Goal: Transaction & Acquisition: Book appointment/travel/reservation

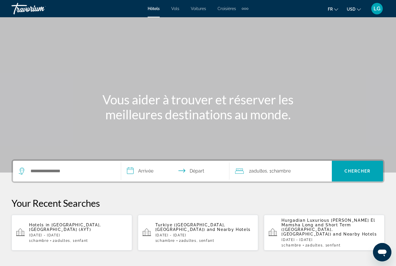
click at [204, 9] on span "Voitures" at bounding box center [198, 8] width 15 height 5
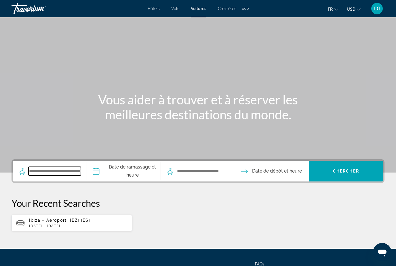
click at [65, 173] on input "Search widget" at bounding box center [55, 171] width 52 height 9
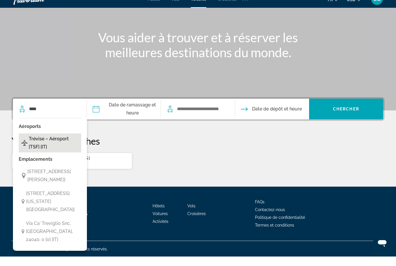
click at [55, 145] on span "Trévise – Aéroport [TSF] [IT]" at bounding box center [54, 153] width 50 height 16
type input "**********"
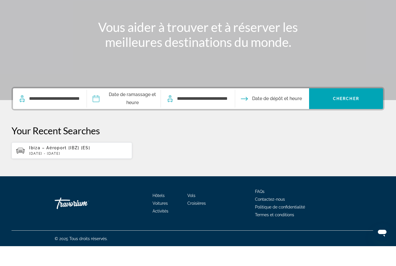
click at [133, 108] on input "Pickup date" at bounding box center [124, 119] width 76 height 22
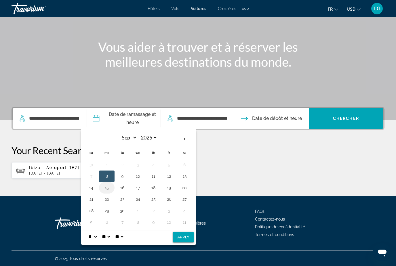
click at [111, 189] on button "15" at bounding box center [106, 188] width 9 height 8
select select "**"
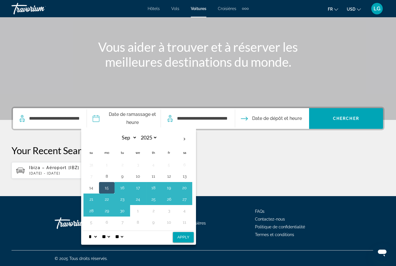
select select "*"
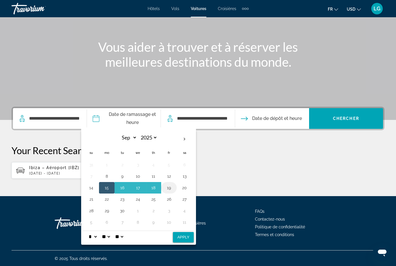
click at [172, 189] on button "19" at bounding box center [168, 188] width 9 height 8
click at [110, 189] on button "15" at bounding box center [106, 188] width 9 height 8
click at [190, 237] on button "Apply" at bounding box center [183, 237] width 21 height 10
type input "**********"
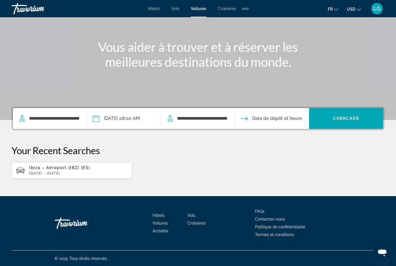
click at [265, 118] on input "Drop-off date" at bounding box center [272, 119] width 76 height 22
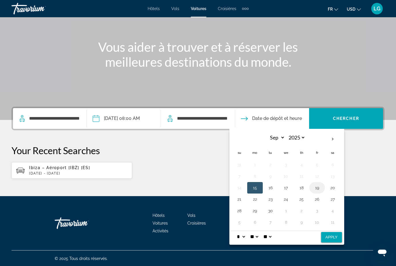
click at [322, 188] on button "19" at bounding box center [317, 188] width 9 height 8
select select "**"
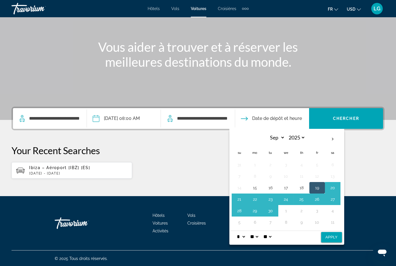
select select "*"
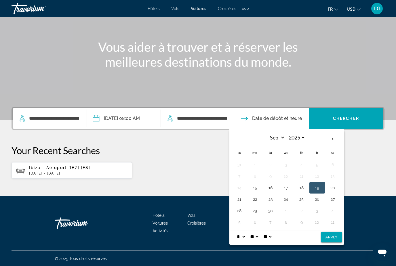
click at [322, 188] on button "19" at bounding box center [317, 188] width 9 height 8
click at [336, 238] on button "Apply" at bounding box center [331, 237] width 21 height 10
type input "**********"
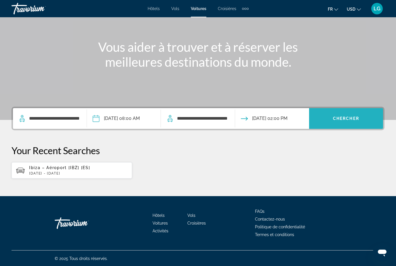
click at [354, 124] on span "Search widget" at bounding box center [346, 119] width 74 height 14
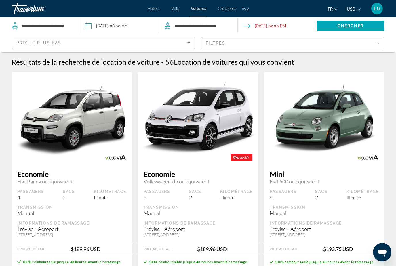
click at [376, 42] on mat-form-field "Filtres" at bounding box center [293, 43] width 184 height 12
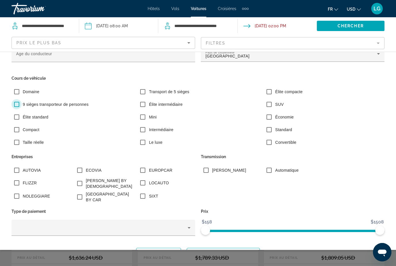
scroll to position [12, 0]
click at [226, 251] on span "Montrer les résultats" at bounding box center [223, 253] width 64 height 5
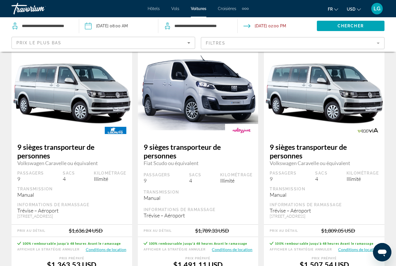
scroll to position [17, 0]
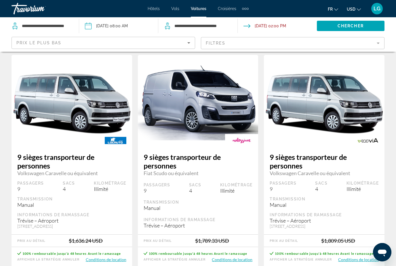
click at [357, 9] on icon "Change currency" at bounding box center [359, 9] width 4 height 2
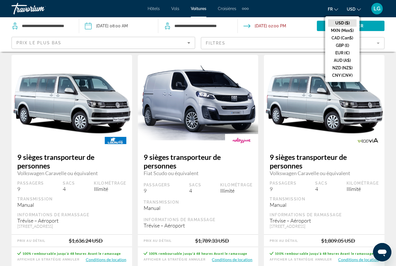
click at [340, 52] on button "EUR (€)" at bounding box center [342, 52] width 29 height 7
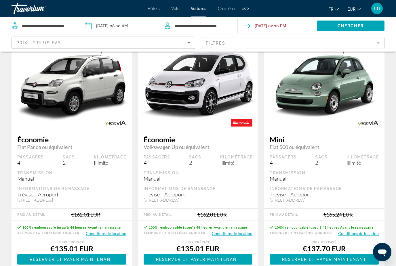
scroll to position [14, 0]
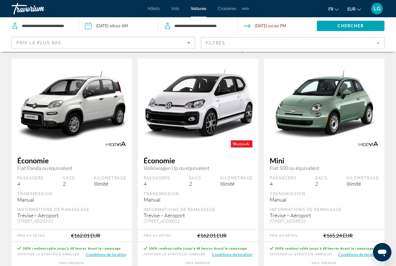
click at [308, 45] on mat-form-field "Filtres" at bounding box center [293, 43] width 184 height 12
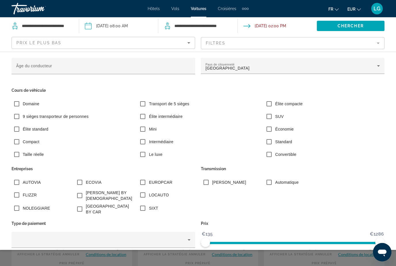
scroll to position [0, 0]
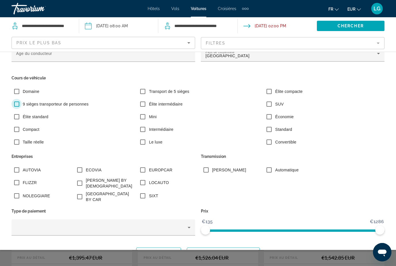
scroll to position [12, 0]
click at [240, 265] on div "Search widget" at bounding box center [198, 175] width 396 height 183
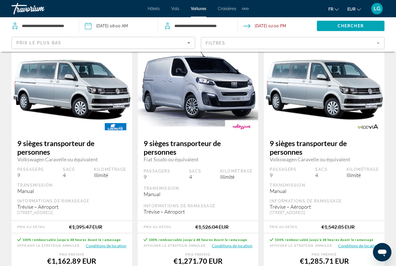
scroll to position [29, 0]
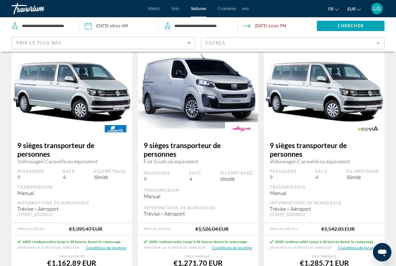
click at [378, 41] on mat-form-field "Filtres" at bounding box center [293, 43] width 184 height 12
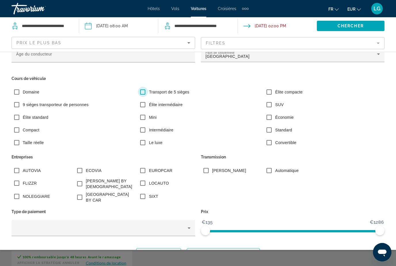
scroll to position [12, 0]
click at [232, 251] on span "Montrer les résultats" at bounding box center [223, 253] width 64 height 5
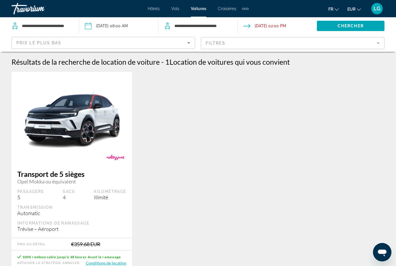
click at [377, 43] on mat-form-field "Filtres" at bounding box center [293, 43] width 184 height 12
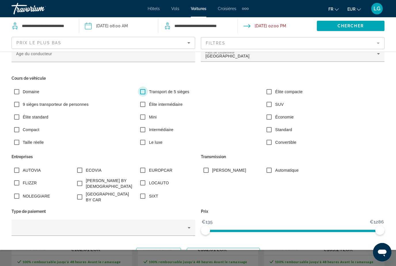
scroll to position [12, 0]
click at [246, 251] on span "Montrer les résultats" at bounding box center [223, 253] width 64 height 5
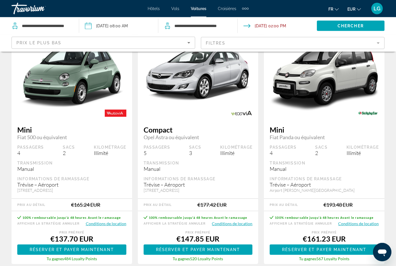
scroll to position [293, 0]
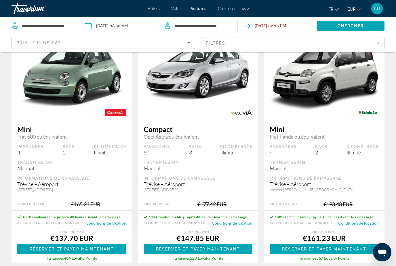
click at [236, 224] on button "Conditions de location" at bounding box center [232, 223] width 41 height 5
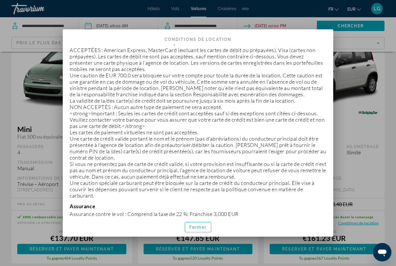
scroll to position [172, 0]
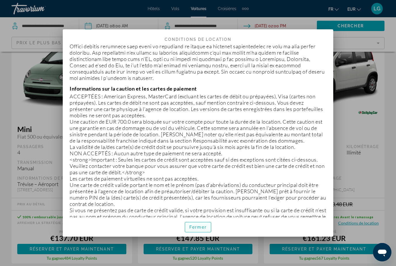
click at [206, 230] on span "Fermer" at bounding box center [197, 227] width 17 height 5
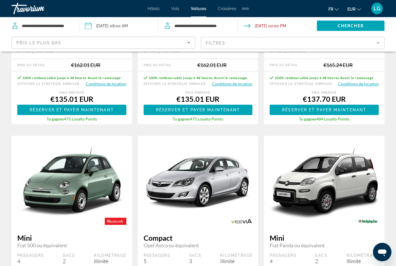
scroll to position [0, 0]
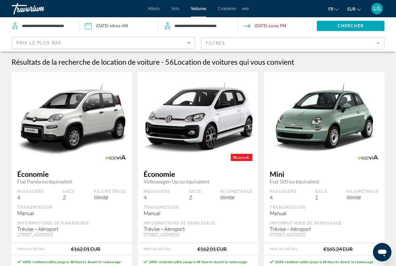
click at [152, 10] on span "Hôtels" at bounding box center [154, 8] width 12 height 5
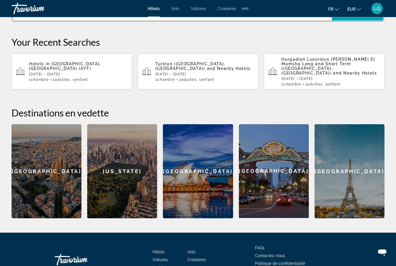
scroll to position [162, 0]
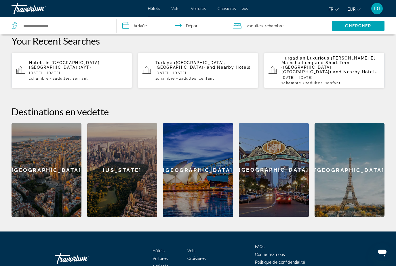
click at [133, 164] on div "[US_STATE]" at bounding box center [122, 170] width 70 height 94
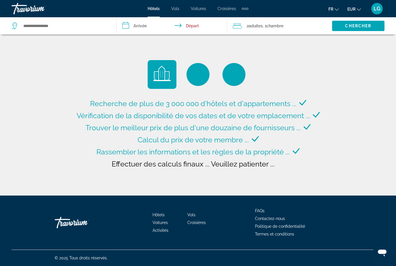
type input "**********"
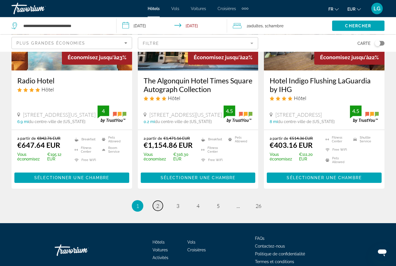
scroll to position [760, 0]
click at [161, 201] on link "page 2" at bounding box center [158, 206] width 10 height 10
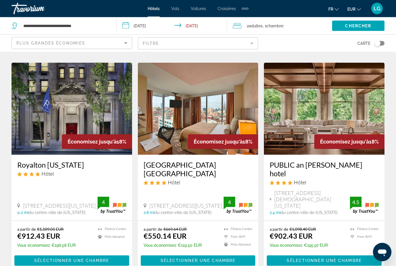
scroll to position [231, 0]
click at [77, 122] on img "Main content" at bounding box center [72, 109] width 121 height 92
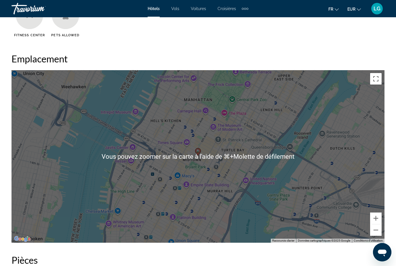
scroll to position [605, 0]
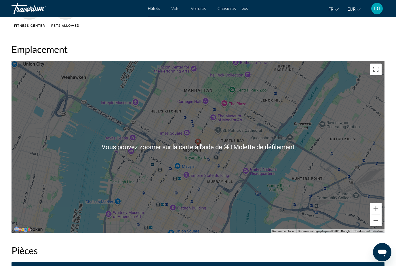
click at [180, 246] on h2 "Pièces" at bounding box center [198, 251] width 373 height 12
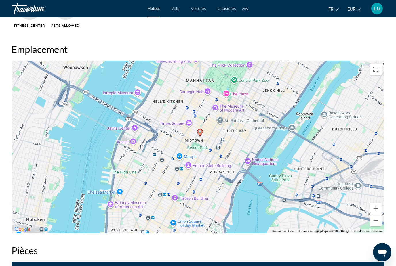
drag, startPoint x: 199, startPoint y: 148, endPoint x: 199, endPoint y: 141, distance: 7.5
click at [199, 141] on div "Pour activer le glissement avec le clavier, appuyez sur Alt+Entrée. Une fois ce…" at bounding box center [198, 147] width 373 height 173
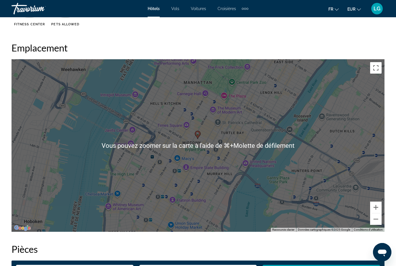
scroll to position [608, 0]
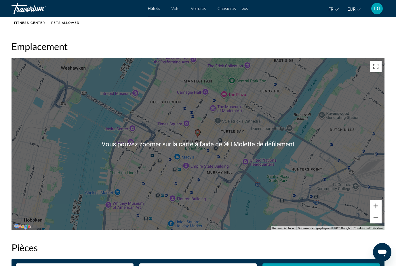
click at [375, 205] on button "Zoom avant" at bounding box center [376, 206] width 12 height 12
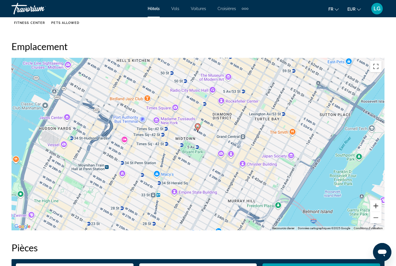
click at [375, 205] on button "Zoom avant" at bounding box center [376, 206] width 12 height 12
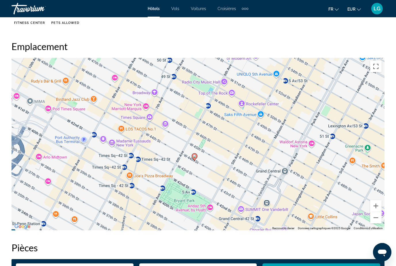
drag, startPoint x: 176, startPoint y: 116, endPoint x: 173, endPoint y: 159, distance: 43.6
click at [173, 159] on div "Pour activer le glissement avec le clavier, appuyez sur Alt+Entrée. Une fois ce…" at bounding box center [198, 144] width 373 height 173
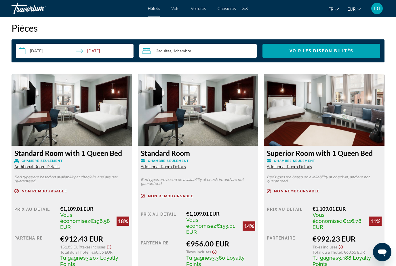
scroll to position [822, 0]
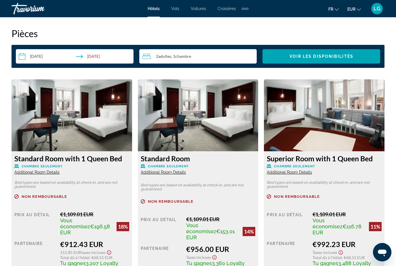
click at [166, 56] on span "Adultes" at bounding box center [164, 56] width 13 height 5
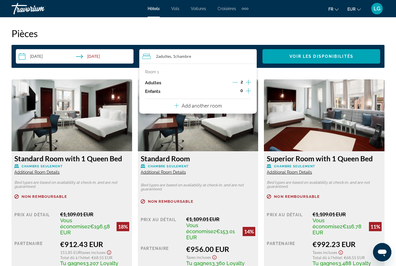
click at [248, 90] on icon "Increment children" at bounding box center [248, 91] width 5 height 7
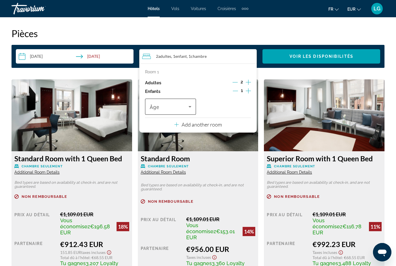
click at [193, 105] on icon "Travelers: 2 adults, 1 child" at bounding box center [190, 106] width 7 height 7
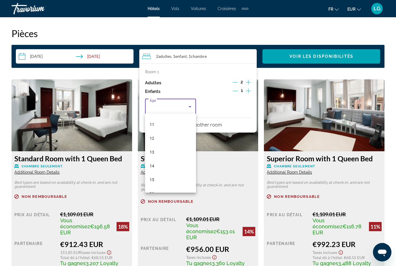
scroll to position [163, 0]
click at [155, 168] on mat-option "15" at bounding box center [170, 167] width 51 height 14
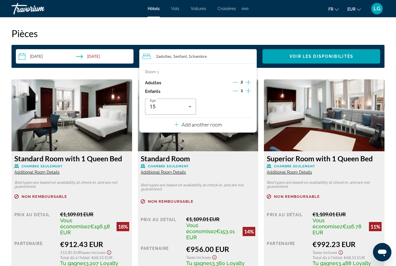
click at [265, 31] on h2 "Pièces" at bounding box center [198, 34] width 373 height 12
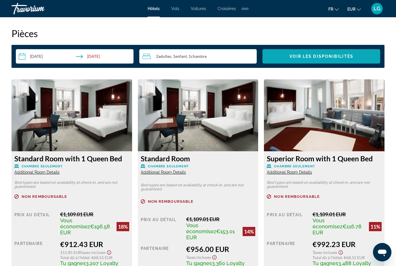
click at [301, 59] on span "Voir les disponibilités" at bounding box center [322, 56] width 64 height 5
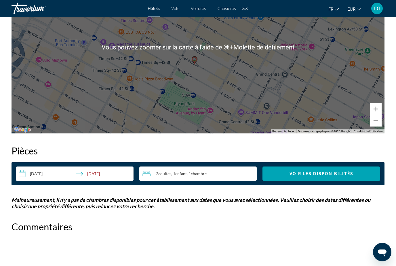
scroll to position [705, 0]
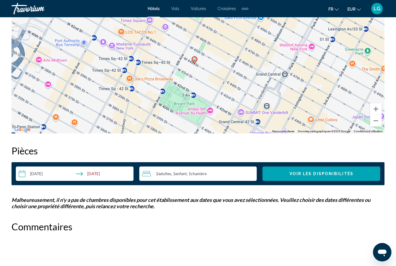
click at [49, 174] on input "**********" at bounding box center [76, 175] width 120 height 16
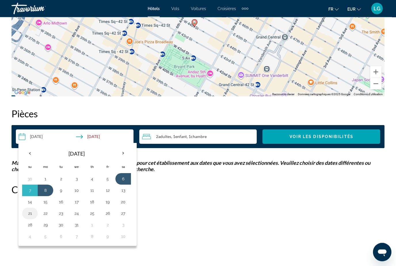
scroll to position [742, 0]
click at [27, 214] on button "21" at bounding box center [29, 214] width 9 height 8
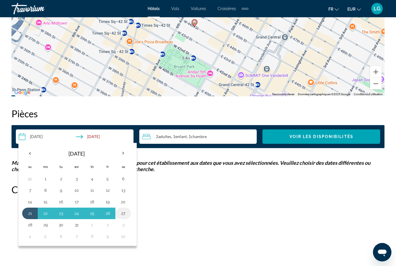
click at [125, 215] on button "27" at bounding box center [123, 214] width 9 height 8
type input "**********"
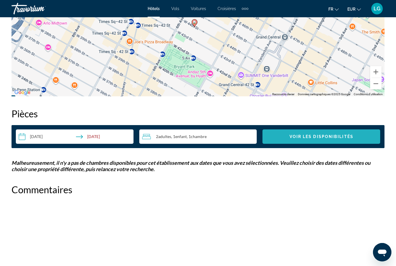
click at [316, 138] on span "Voir les disponibilités" at bounding box center [322, 136] width 64 height 5
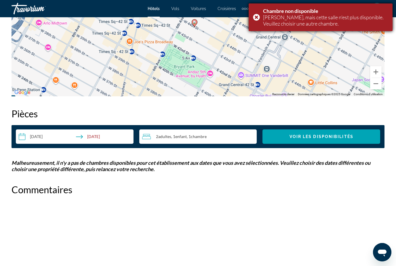
click at [254, 20] on div "Chambre non disponible Désolé, mais cette salle n'est plus disponible. Veuillez…" at bounding box center [321, 17] width 144 height 28
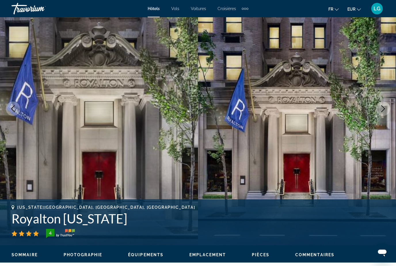
scroll to position [0, 0]
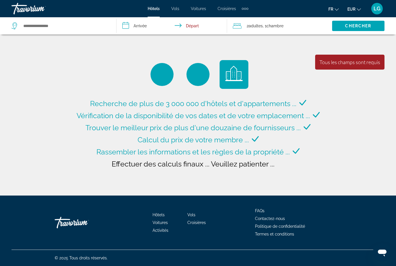
type input "**********"
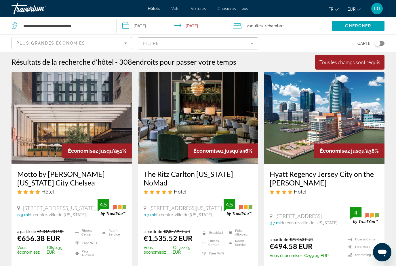
click at [143, 29] on input "**********" at bounding box center [173, 26] width 113 height 19
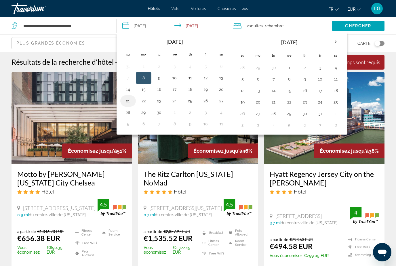
click at [130, 101] on button "21" at bounding box center [128, 101] width 9 height 8
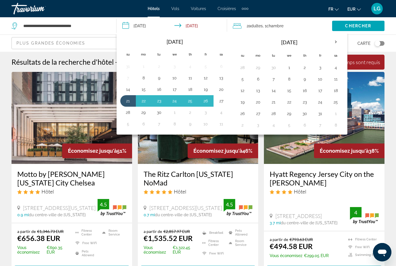
click at [221, 103] on button "27" at bounding box center [221, 101] width 9 height 8
type input "**********"
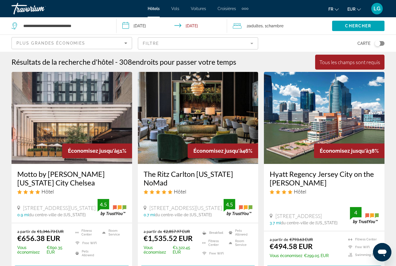
click at [260, 26] on span "Adultes" at bounding box center [256, 26] width 14 height 5
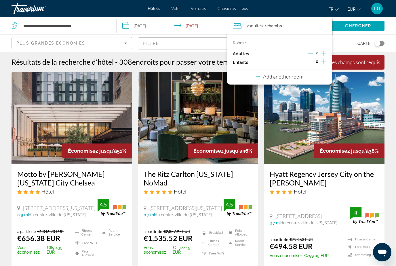
click at [325, 63] on icon "Increment children" at bounding box center [323, 61] width 5 height 7
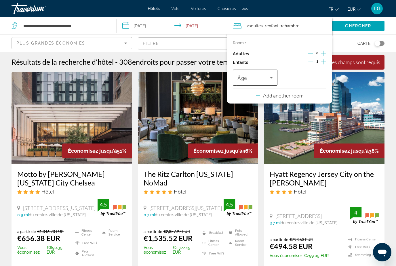
click at [273, 77] on icon "Travelers: 2 adults, 1 child" at bounding box center [271, 77] width 7 height 7
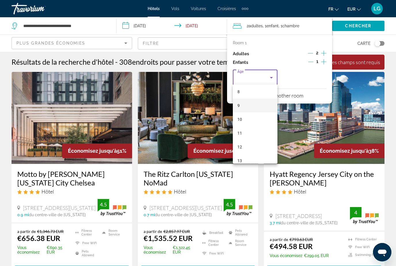
scroll to position [155, 0]
click at [242, 147] on span "15" at bounding box center [240, 146] width 5 height 7
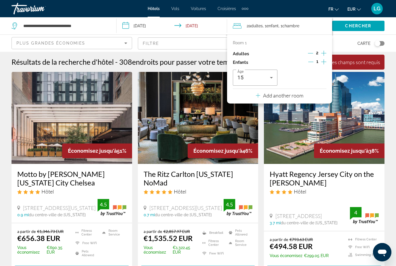
click at [349, 48] on div "Carte" at bounding box center [324, 43] width 121 height 17
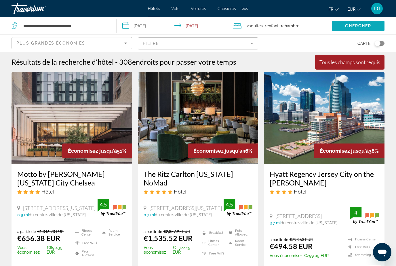
click at [367, 28] on span "Chercher" at bounding box center [358, 26] width 26 height 5
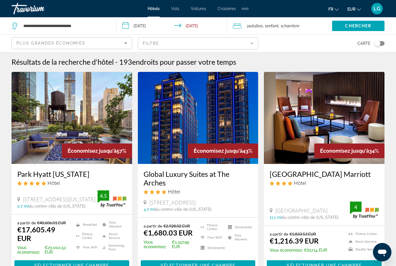
click at [151, 8] on span "Hôtels" at bounding box center [154, 8] width 12 height 5
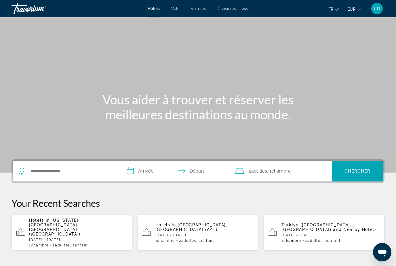
click at [138, 171] on input "**********" at bounding box center [176, 172] width 111 height 22
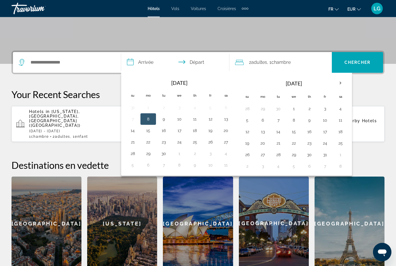
scroll to position [141, 0]
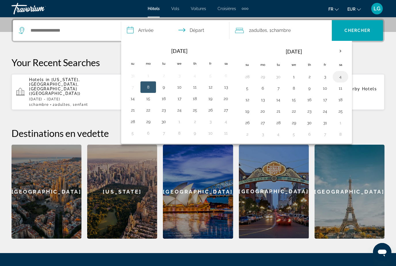
click at [339, 76] on button "4" at bounding box center [340, 77] width 9 height 8
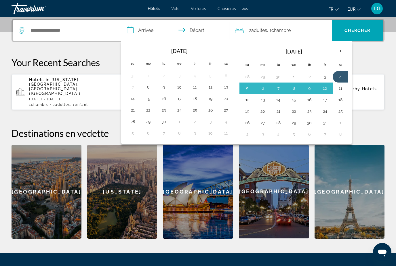
click at [340, 86] on button "11" at bounding box center [340, 88] width 9 height 8
type input "**********"
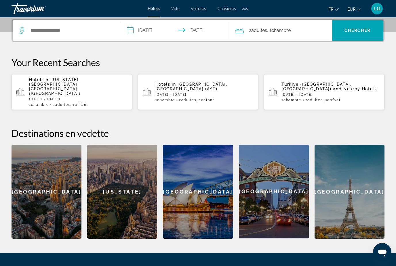
click at [257, 31] on span "Adultes" at bounding box center [259, 30] width 16 height 5
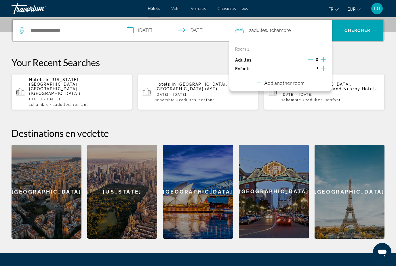
click at [323, 67] on icon "Increment children" at bounding box center [323, 68] width 5 height 7
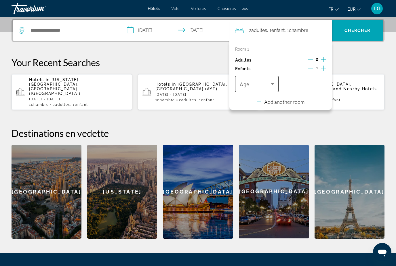
click at [272, 84] on icon "Travelers: 2 adults, 1 child" at bounding box center [272, 84] width 3 height 1
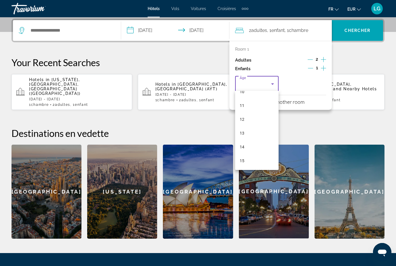
scroll to position [148, 0]
click at [244, 162] on mat-option "15" at bounding box center [256, 159] width 43 height 14
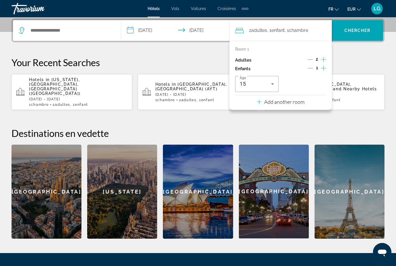
click at [350, 65] on p "Your Recent Searches" at bounding box center [198, 63] width 373 height 12
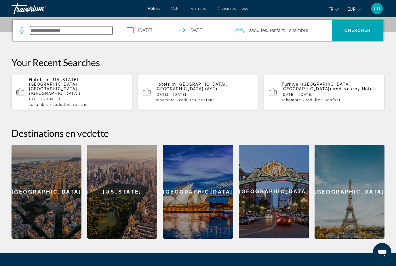
click at [56, 29] on input "Search widget" at bounding box center [71, 30] width 82 height 9
type input "*"
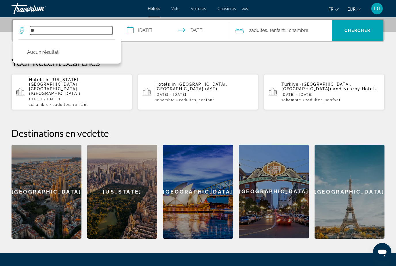
type input "*"
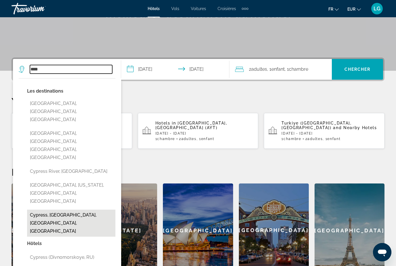
scroll to position [100, 0]
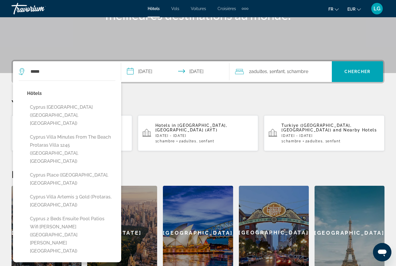
drag, startPoint x: 58, startPoint y: 79, endPoint x: 0, endPoint y: -100, distance: 188.3
click at [0, 0] on html "**********" at bounding box center [198, 33] width 396 height 266
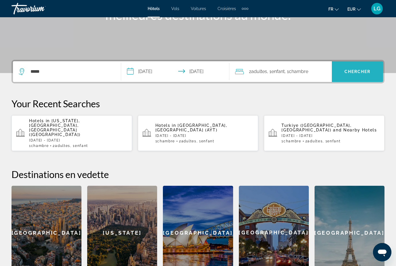
click at [358, 75] on span "Search widget" at bounding box center [357, 72] width 51 height 14
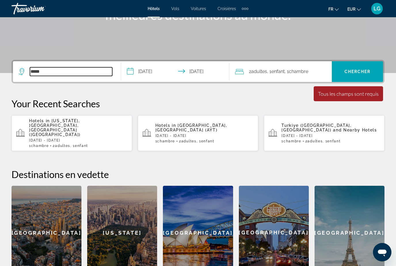
drag, startPoint x: 53, startPoint y: 69, endPoint x: 53, endPoint y: 28, distance: 41.2
click at [53, 69] on input "*****" at bounding box center [71, 71] width 82 height 9
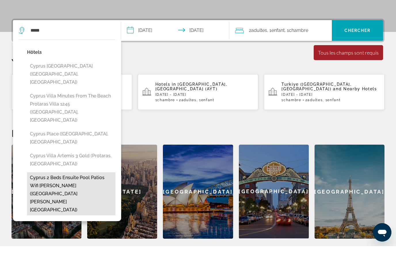
click at [90, 192] on button "Cyprus 2 Beds Ensuite Pool Patios Wifi [PERSON_NAME] ([GEOGRAPHIC_DATA][PERSON_…" at bounding box center [71, 213] width 88 height 43
type input "**********"
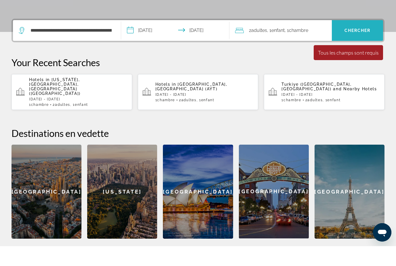
click at [369, 43] on span "Search widget" at bounding box center [357, 50] width 51 height 14
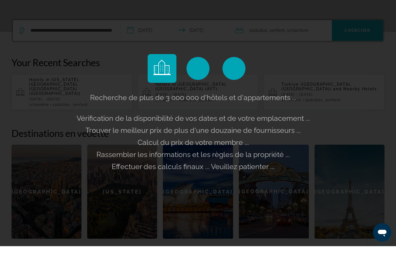
scroll to position [141, 0]
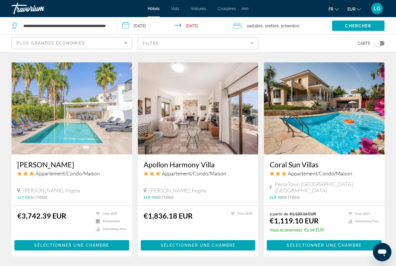
scroll to position [658, 0]
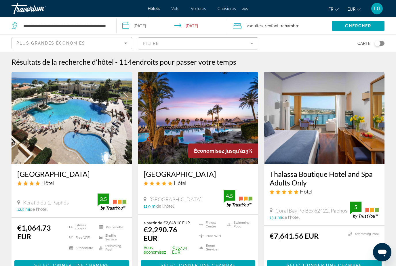
drag, startPoint x: 182, startPoint y: 200, endPoint x: 197, endPoint y: 202, distance: 15.0
click at [197, 202] on span "[GEOGRAPHIC_DATA]" at bounding box center [175, 199] width 52 height 6
copy span "Pegeia"
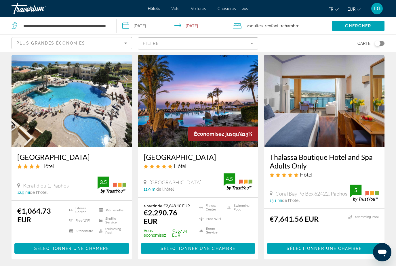
scroll to position [18, 0]
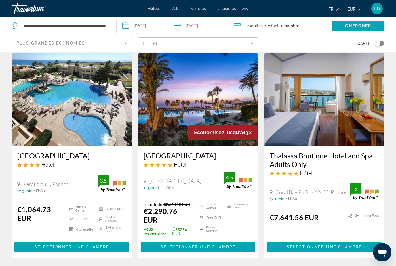
click at [173, 98] on img "Main content" at bounding box center [198, 100] width 121 height 92
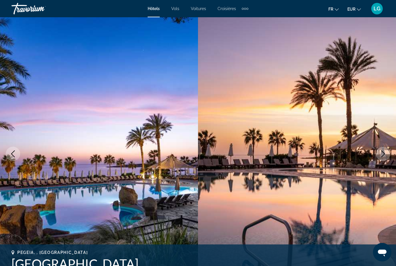
click at [384, 155] on icon "Next image" at bounding box center [384, 154] width 4 height 7
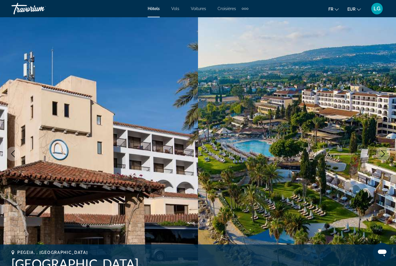
click at [384, 155] on icon "Next image" at bounding box center [384, 154] width 4 height 7
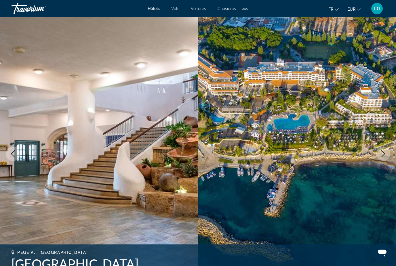
click at [384, 155] on icon "Next image" at bounding box center [383, 154] width 7 height 7
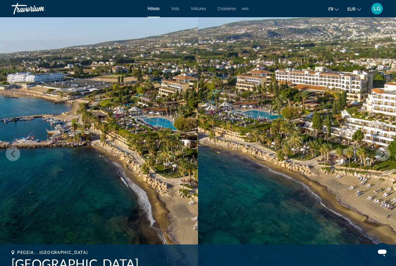
click at [384, 155] on icon "Next image" at bounding box center [383, 154] width 7 height 7
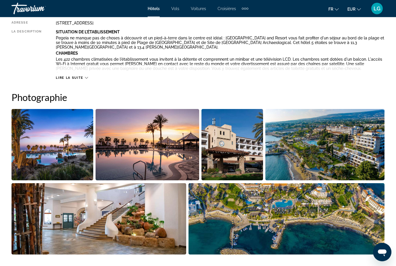
scroll to position [326, 0]
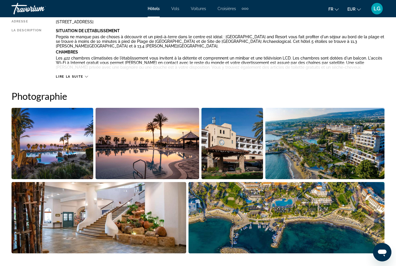
click at [333, 152] on img "Open full-screen image slider" at bounding box center [324, 143] width 119 height 71
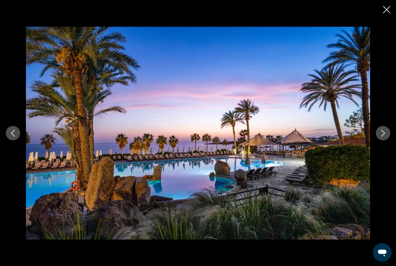
click at [384, 137] on icon "Next image" at bounding box center [383, 133] width 7 height 7
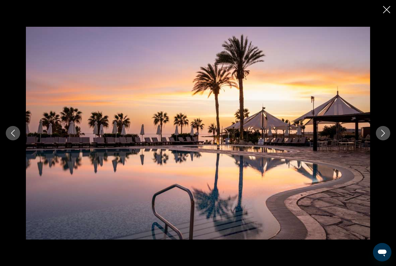
click at [384, 137] on icon "Next image" at bounding box center [383, 133] width 7 height 7
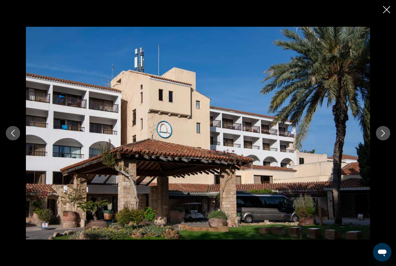
click at [384, 137] on icon "Next image" at bounding box center [383, 133] width 7 height 7
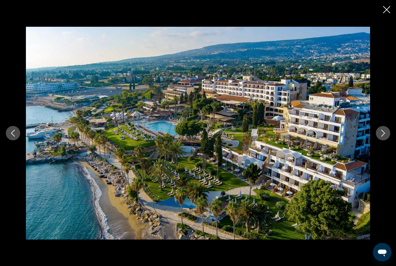
click at [384, 137] on icon "Next image" at bounding box center [383, 133] width 7 height 7
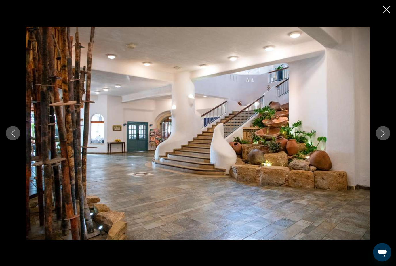
click at [384, 137] on icon "Next image" at bounding box center [383, 133] width 7 height 7
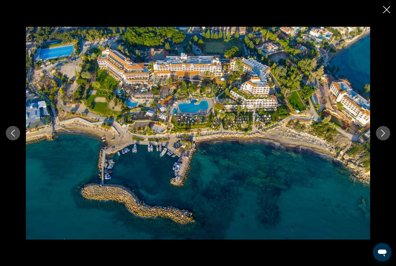
click at [384, 137] on icon "Next image" at bounding box center [383, 133] width 7 height 7
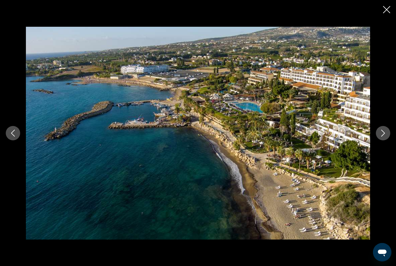
click at [384, 137] on icon "Next image" at bounding box center [383, 133] width 7 height 7
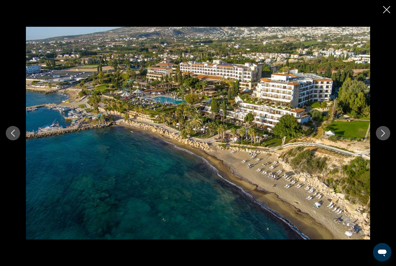
click at [384, 137] on icon "Next image" at bounding box center [383, 133] width 7 height 7
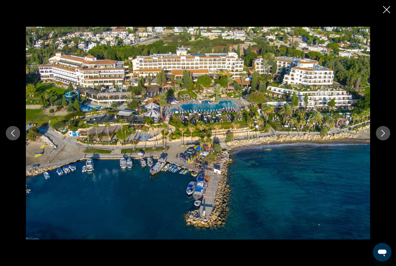
click at [384, 137] on icon "Next image" at bounding box center [383, 133] width 7 height 7
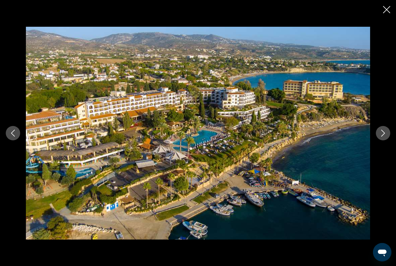
click at [384, 137] on icon "Next image" at bounding box center [383, 133] width 7 height 7
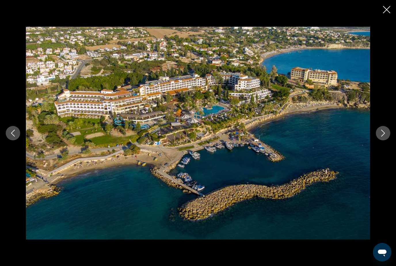
click at [384, 137] on icon "Next image" at bounding box center [383, 133] width 7 height 7
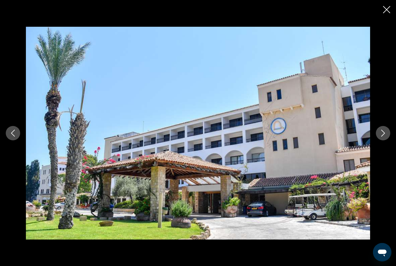
click at [384, 137] on icon "Next image" at bounding box center [383, 133] width 7 height 7
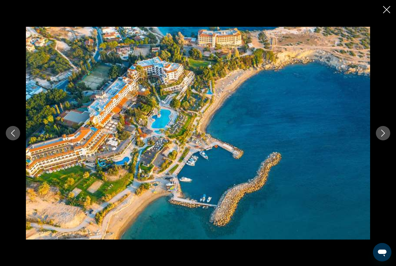
click at [384, 137] on icon "Next image" at bounding box center [383, 133] width 7 height 7
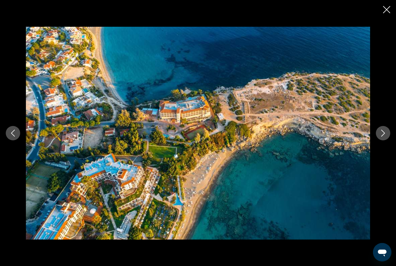
click at [384, 137] on icon "Next image" at bounding box center [383, 133] width 7 height 7
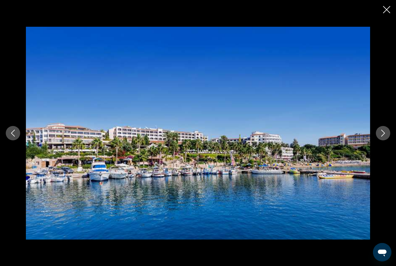
click at [384, 137] on icon "Next image" at bounding box center [383, 133] width 7 height 7
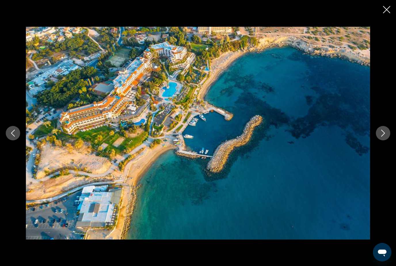
click at [384, 141] on button "Next image" at bounding box center [383, 133] width 14 height 14
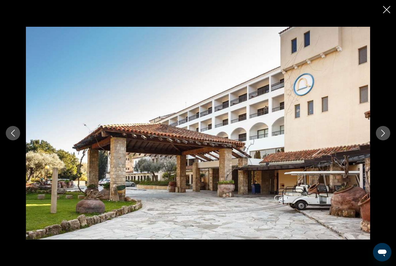
click at [384, 141] on button "Next image" at bounding box center [383, 133] width 14 height 14
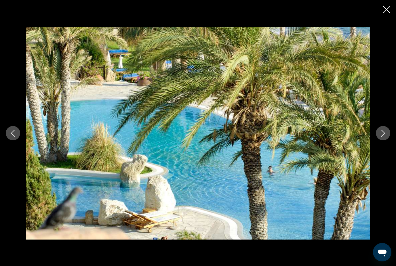
click at [384, 141] on button "Next image" at bounding box center [383, 133] width 14 height 14
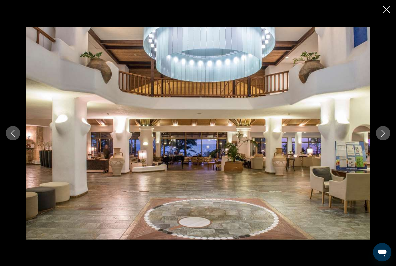
click at [384, 141] on button "Next image" at bounding box center [383, 133] width 14 height 14
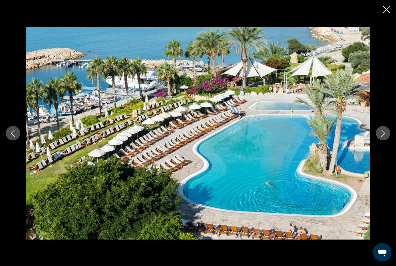
click at [384, 141] on button "Next image" at bounding box center [383, 133] width 14 height 14
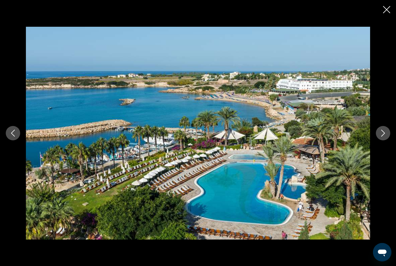
click at [384, 137] on icon "Next image" at bounding box center [383, 133] width 7 height 7
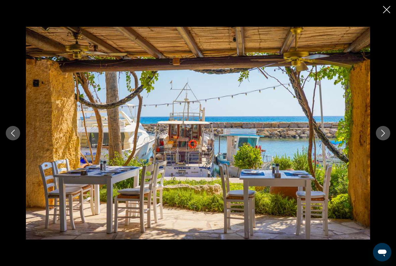
click at [384, 137] on icon "Next image" at bounding box center [383, 133] width 7 height 7
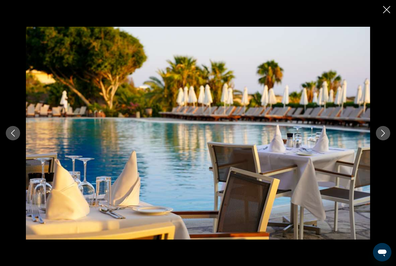
click at [383, 141] on button "Next image" at bounding box center [383, 133] width 14 height 14
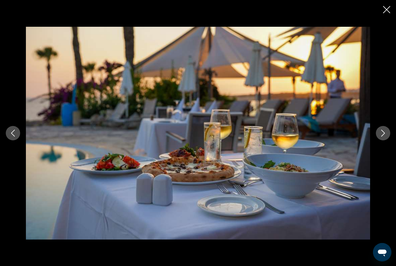
click at [383, 141] on button "Next image" at bounding box center [383, 133] width 14 height 14
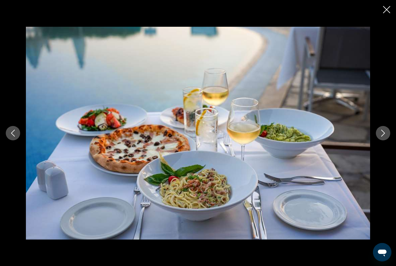
click at [383, 141] on button "Next image" at bounding box center [383, 133] width 14 height 14
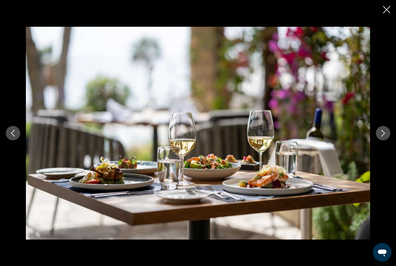
click at [384, 137] on icon "Next image" at bounding box center [383, 133] width 7 height 7
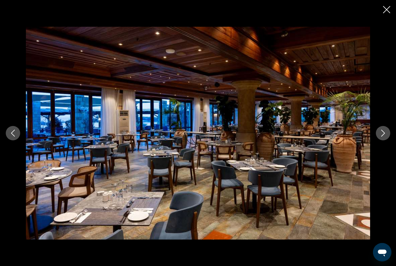
click at [384, 137] on icon "Next image" at bounding box center [383, 133] width 7 height 7
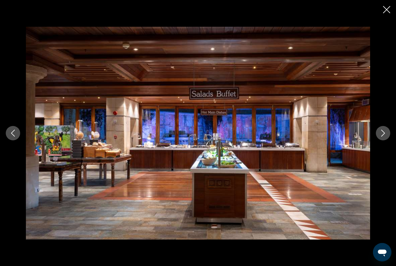
click at [384, 137] on icon "Next image" at bounding box center [383, 133] width 7 height 7
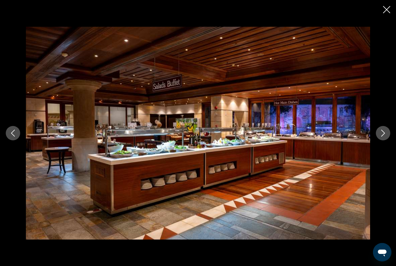
click at [384, 137] on icon "Next image" at bounding box center [383, 133] width 7 height 7
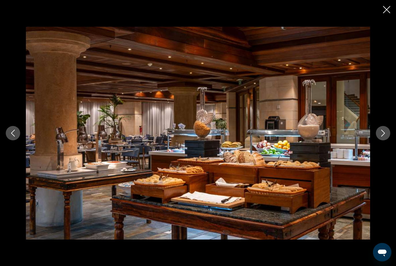
click at [384, 137] on icon "Next image" at bounding box center [383, 133] width 7 height 7
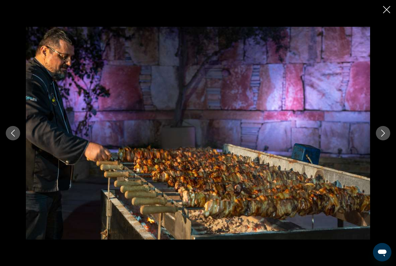
click at [384, 137] on icon "Next image" at bounding box center [383, 133] width 7 height 7
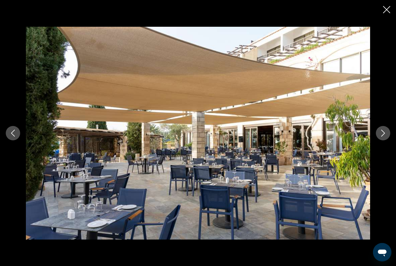
click at [384, 137] on icon "Next image" at bounding box center [383, 133] width 7 height 7
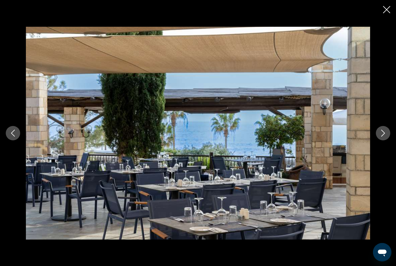
click at [384, 137] on icon "Next image" at bounding box center [383, 133] width 7 height 7
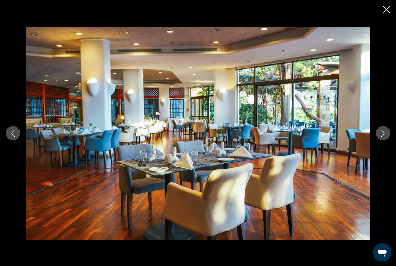
click at [384, 137] on icon "Next image" at bounding box center [383, 133] width 7 height 7
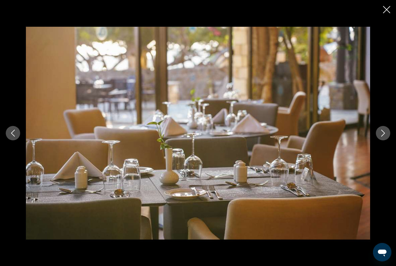
click at [384, 137] on icon "Next image" at bounding box center [383, 133] width 7 height 7
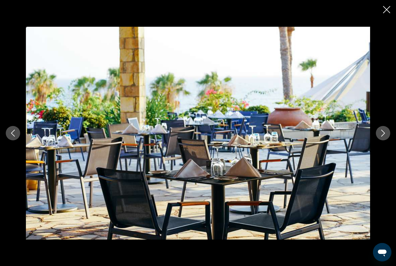
click at [384, 137] on icon "Next image" at bounding box center [383, 133] width 7 height 7
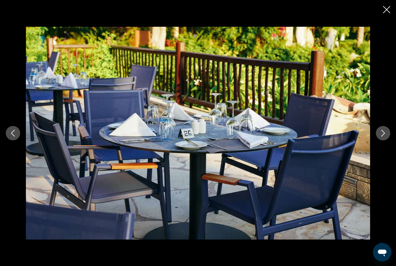
click at [384, 137] on icon "Next image" at bounding box center [383, 133] width 7 height 7
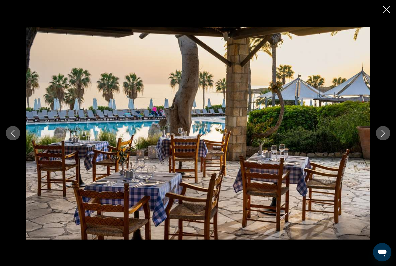
click at [384, 137] on icon "Next image" at bounding box center [383, 133] width 7 height 7
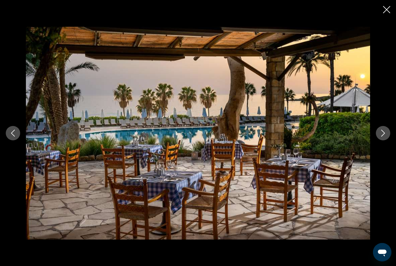
click at [384, 137] on icon "Next image" at bounding box center [383, 133] width 7 height 7
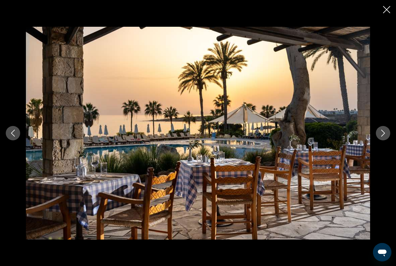
click at [388, 10] on icon "Close slideshow" at bounding box center [386, 9] width 7 height 7
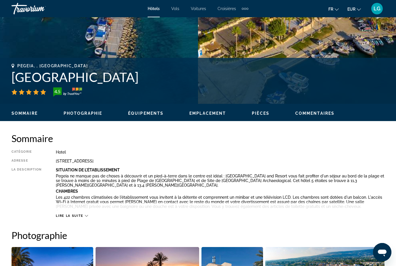
scroll to position [168, 0]
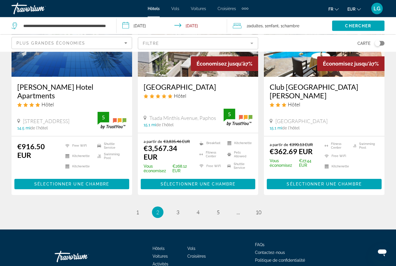
scroll to position [746, 0]
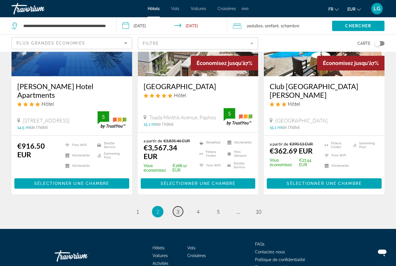
click at [178, 209] on span "3" at bounding box center [178, 212] width 3 height 6
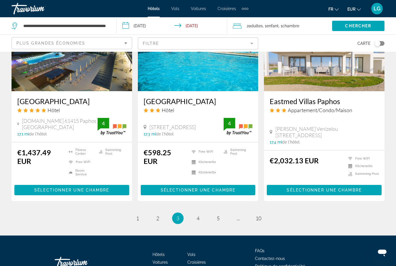
scroll to position [762, 0]
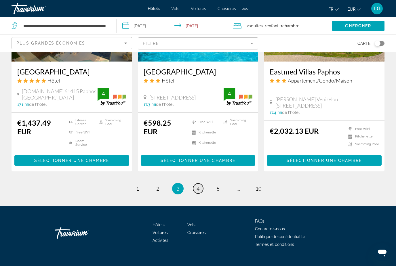
click at [200, 192] on span "4" at bounding box center [198, 189] width 3 height 6
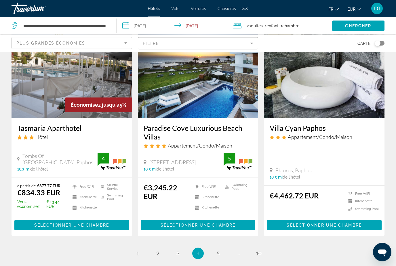
scroll to position [702, 0]
click at [219, 251] on span "5" at bounding box center [218, 254] width 3 height 6
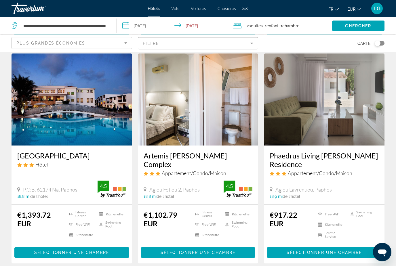
scroll to position [726, 0]
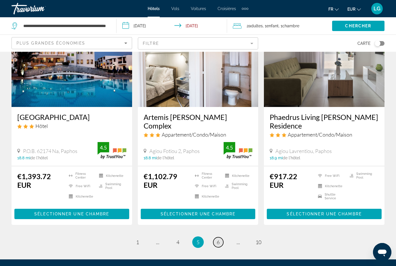
click at [219, 239] on span "6" at bounding box center [218, 242] width 3 height 6
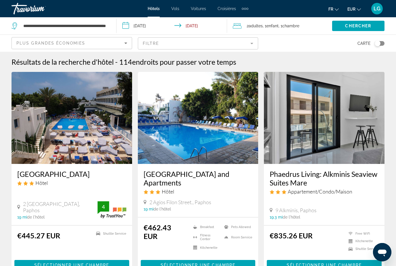
click at [251, 43] on mat-form-field "Filtre" at bounding box center [198, 43] width 121 height 12
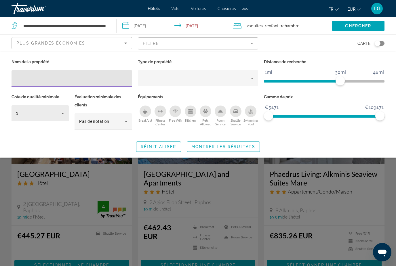
click at [63, 111] on icon "Hotel Filters" at bounding box center [62, 113] width 7 height 7
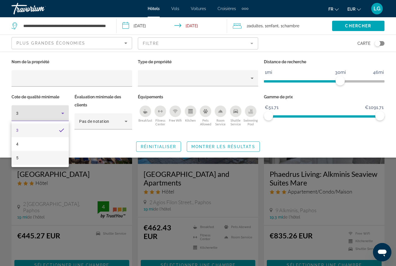
click at [31, 159] on mat-option "5" at bounding box center [40, 158] width 57 height 14
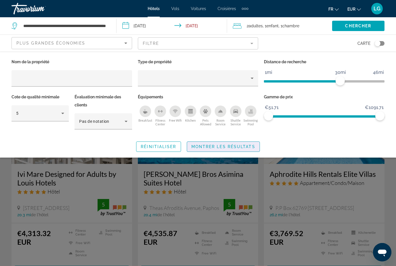
click at [203, 148] on span "Montrer les résultats" at bounding box center [223, 147] width 64 height 5
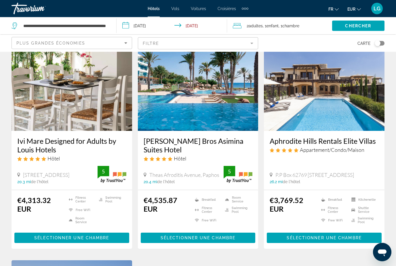
scroll to position [33, 0]
click at [188, 115] on img "Main content" at bounding box center [198, 85] width 121 height 92
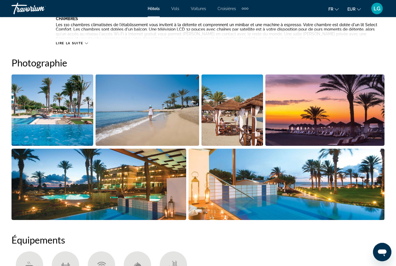
scroll to position [362, 0]
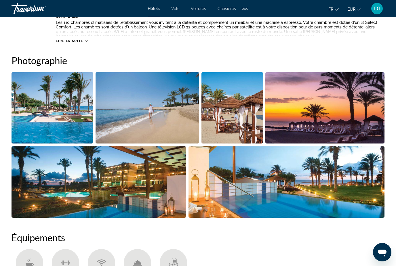
click at [66, 102] on img "Open full-screen image slider" at bounding box center [53, 107] width 82 height 71
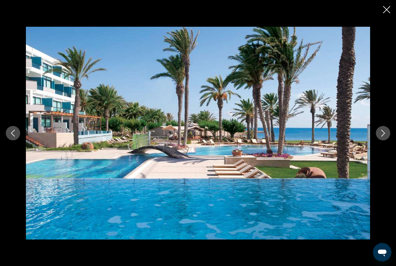
click at [383, 137] on icon "Next image" at bounding box center [383, 133] width 7 height 7
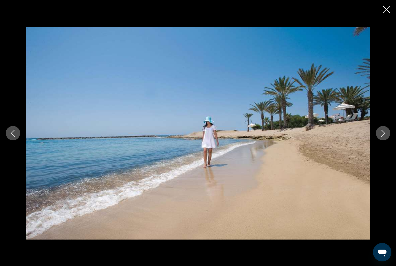
click at [383, 137] on icon "Next image" at bounding box center [383, 133] width 7 height 7
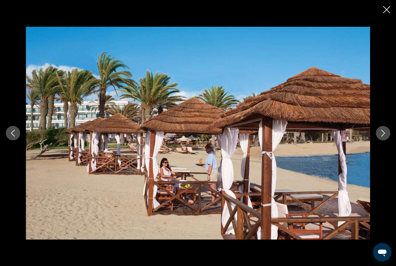
click at [383, 137] on icon "Next image" at bounding box center [383, 133] width 7 height 7
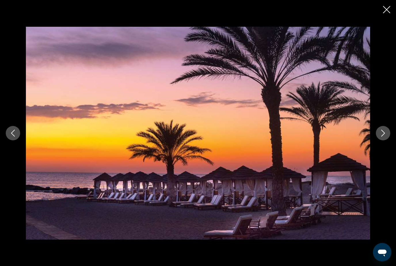
click at [383, 137] on icon "Next image" at bounding box center [383, 133] width 7 height 7
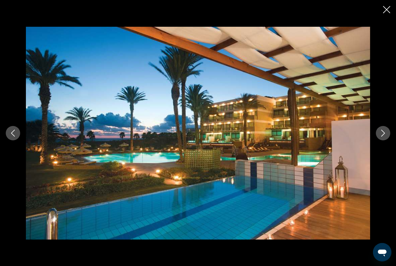
click at [383, 137] on icon "Next image" at bounding box center [383, 133] width 7 height 7
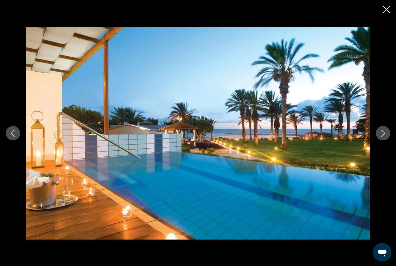
click at [383, 137] on icon "Next image" at bounding box center [383, 133] width 7 height 7
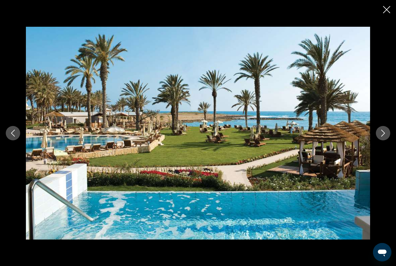
click at [383, 137] on icon "Next image" at bounding box center [383, 133] width 7 height 7
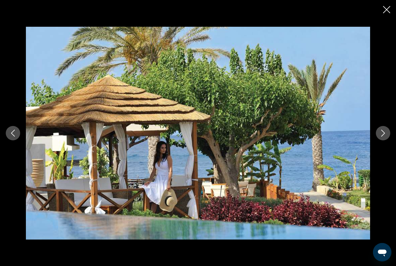
click at [383, 137] on icon "Next image" at bounding box center [383, 133] width 7 height 7
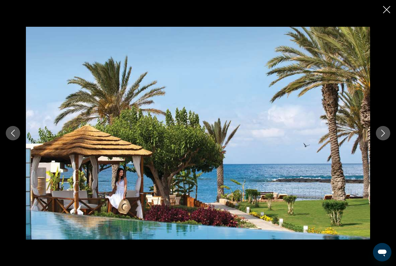
click at [383, 137] on icon "Next image" at bounding box center [383, 133] width 7 height 7
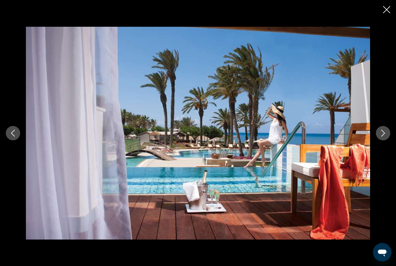
click at [383, 137] on icon "Next image" at bounding box center [383, 133] width 7 height 7
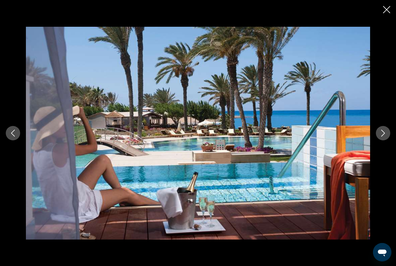
click at [383, 137] on icon "Next image" at bounding box center [383, 133] width 7 height 7
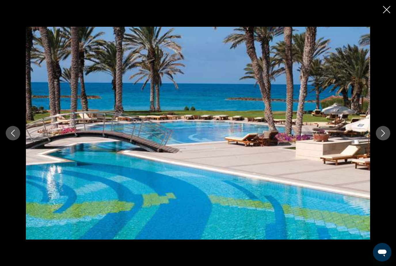
click at [384, 137] on icon "Next image" at bounding box center [383, 133] width 7 height 7
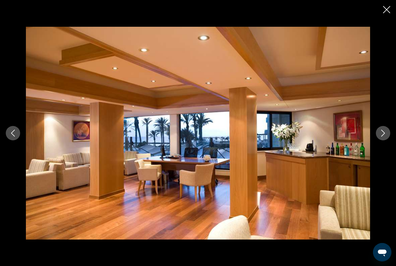
click at [384, 137] on icon "Next image" at bounding box center [383, 133] width 7 height 7
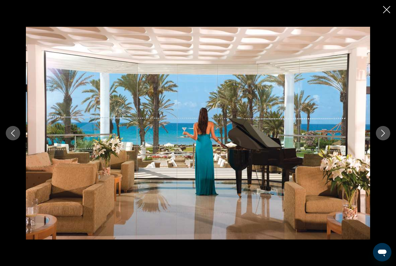
click at [384, 137] on icon "Next image" at bounding box center [383, 133] width 7 height 7
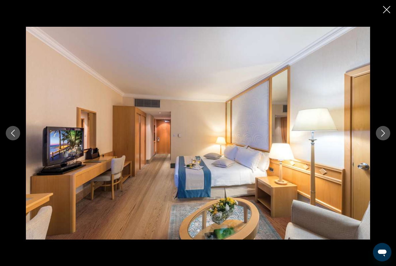
click at [384, 137] on icon "Next image" at bounding box center [383, 133] width 7 height 7
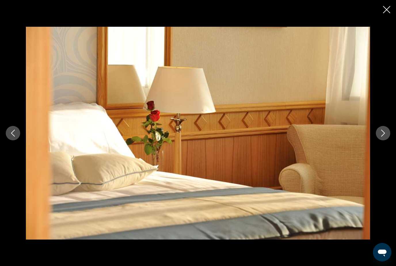
click at [384, 137] on icon "Next image" at bounding box center [383, 133] width 7 height 7
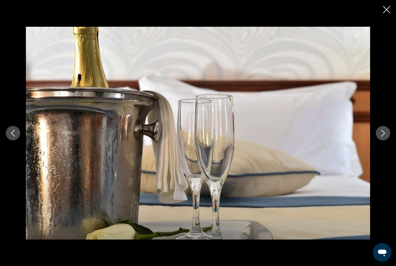
click at [390, 13] on button "Close slideshow" at bounding box center [386, 10] width 7 height 9
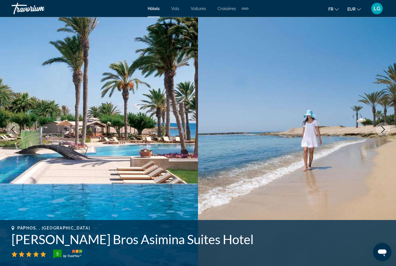
scroll to position [0, 0]
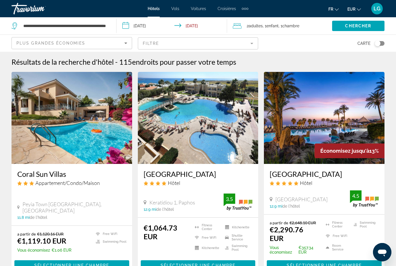
click at [251, 46] on mat-form-field "Filtre" at bounding box center [198, 43] width 121 height 12
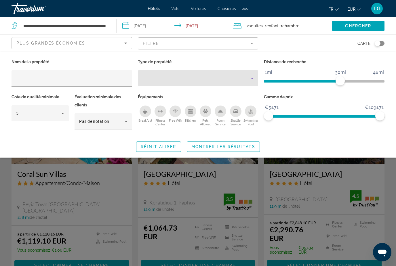
click at [249, 80] on icon "Property type" at bounding box center [252, 78] width 7 height 7
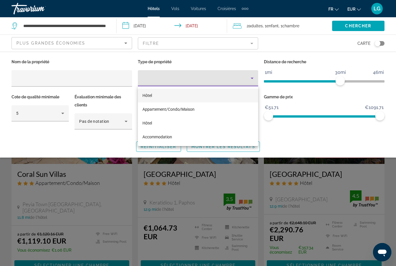
click at [249, 80] on div at bounding box center [198, 133] width 396 height 266
